Goal: Find specific page/section: Find specific page/section

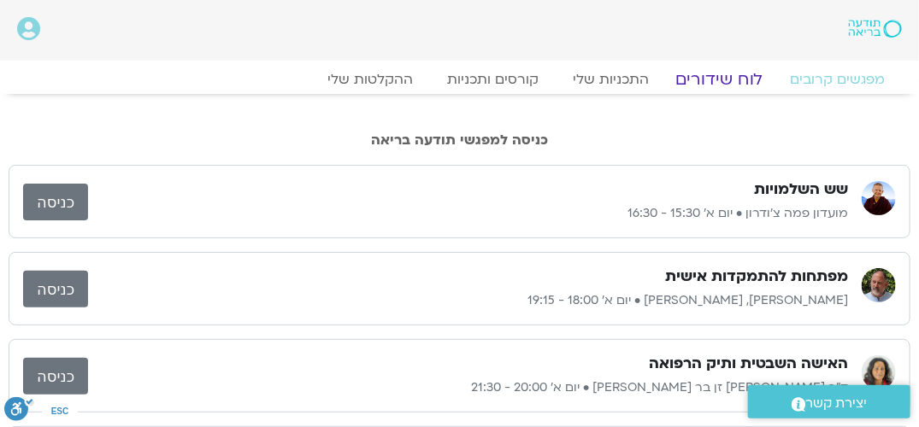
click at [712, 81] on link "לוח שידורים" at bounding box center [720, 79] width 128 height 21
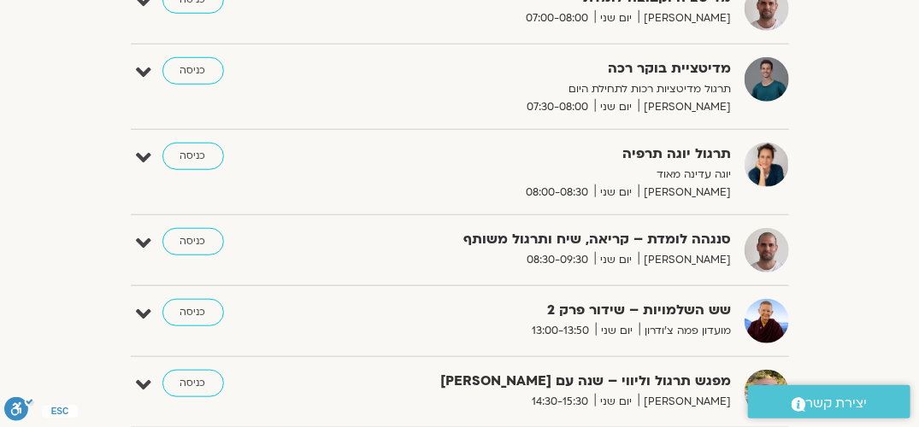
scroll to position [427, 0]
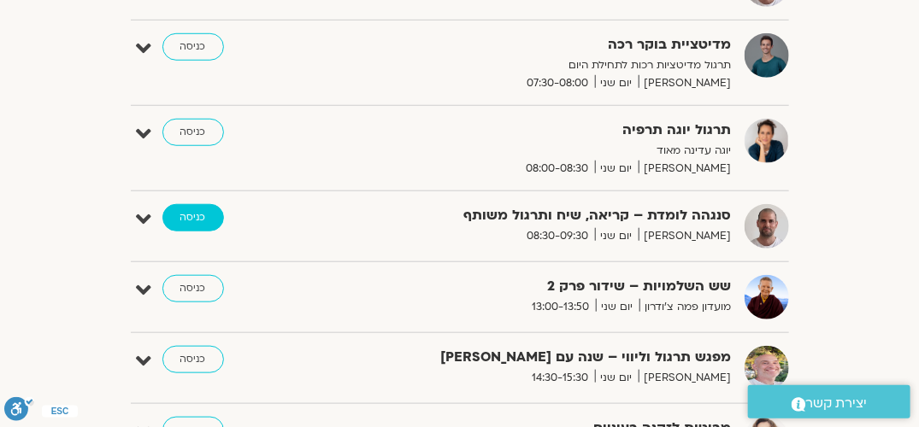
click at [189, 221] on link "כניסה" at bounding box center [193, 217] width 62 height 27
